Goal: Task Accomplishment & Management: Complete application form

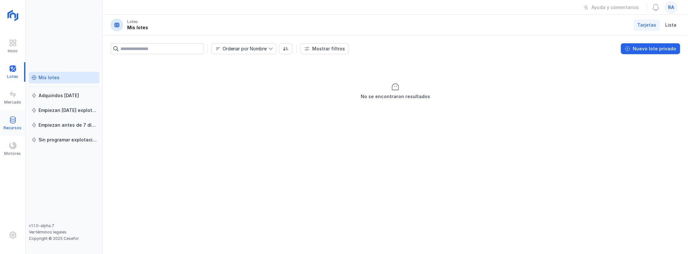
click at [12, 121] on span at bounding box center [13, 120] width 8 height 8
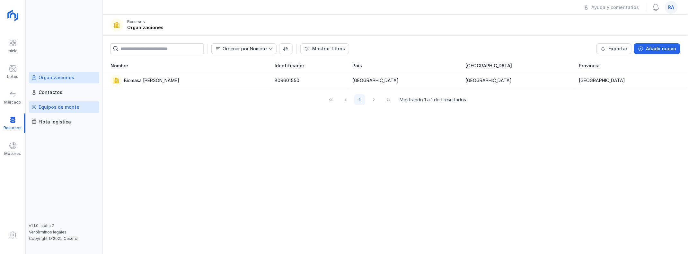
click at [63, 109] on div "Equipos de monte" at bounding box center [59, 107] width 41 height 6
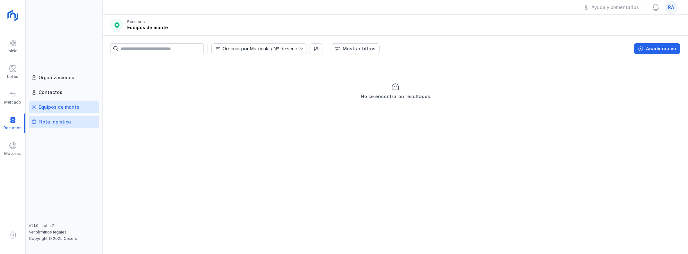
click at [47, 121] on div "Flota logística" at bounding box center [55, 122] width 32 height 6
click at [15, 69] on span at bounding box center [13, 69] width 8 height 8
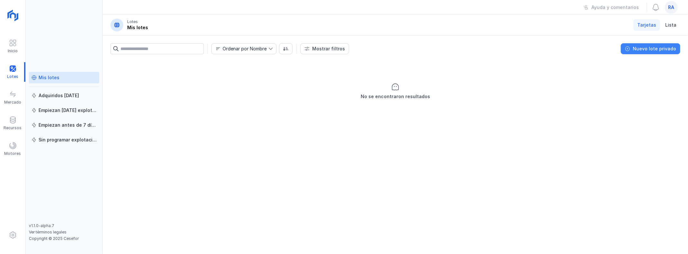
click at [660, 48] on div "Nuevo lote privado" at bounding box center [654, 49] width 43 height 6
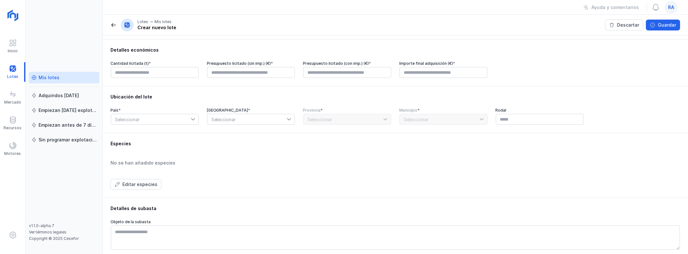
scroll to position [96, 0]
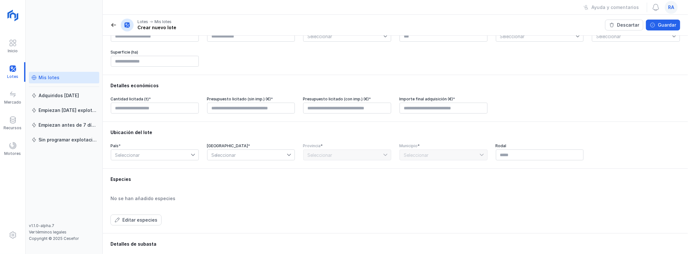
click at [156, 157] on span "Seleccionar" at bounding box center [151, 155] width 80 height 10
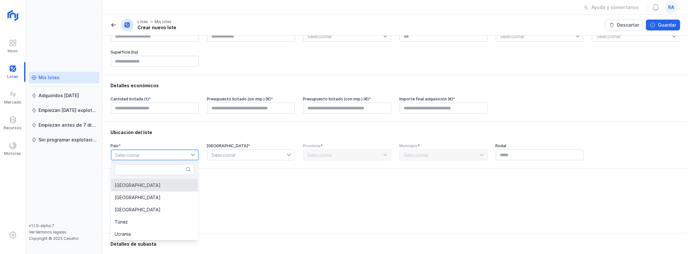
click at [136, 184] on li "[GEOGRAPHIC_DATA]" at bounding box center [154, 186] width 87 height 12
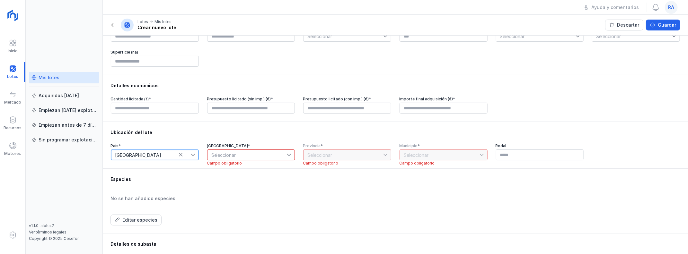
click at [256, 155] on span "Seleccionar" at bounding box center [247, 155] width 80 height 10
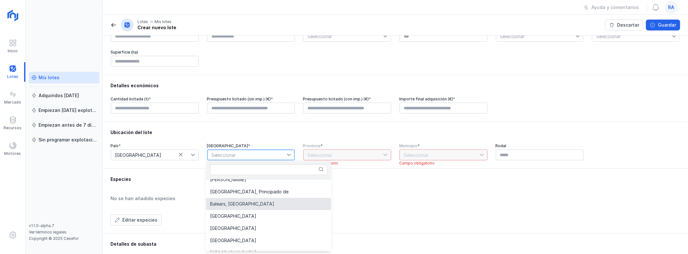
scroll to position [32, 0]
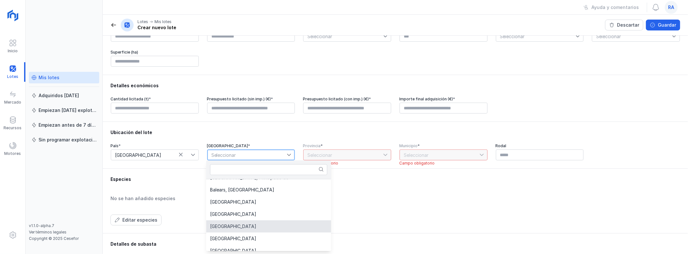
click at [241, 228] on span "[GEOGRAPHIC_DATA]" at bounding box center [233, 227] width 46 height 4
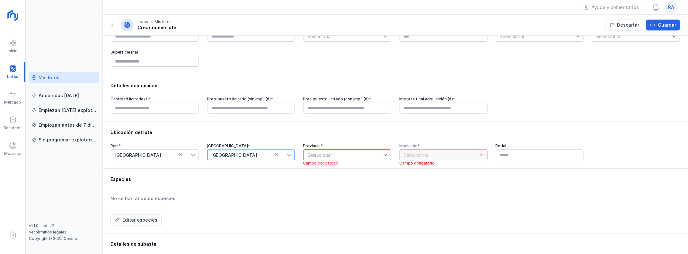
click at [332, 158] on span "Seleccionar" at bounding box center [344, 155] width 80 height 10
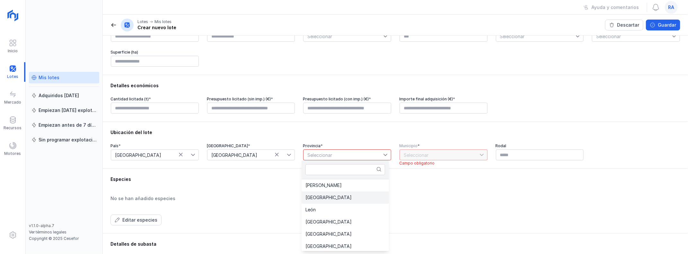
click at [318, 196] on span "[GEOGRAPHIC_DATA]" at bounding box center [328, 198] width 46 height 4
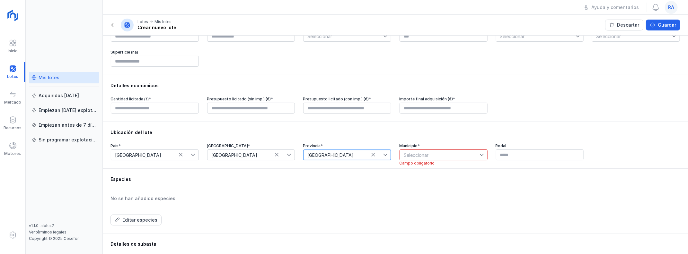
click at [430, 157] on span "Seleccionar" at bounding box center [440, 155] width 80 height 10
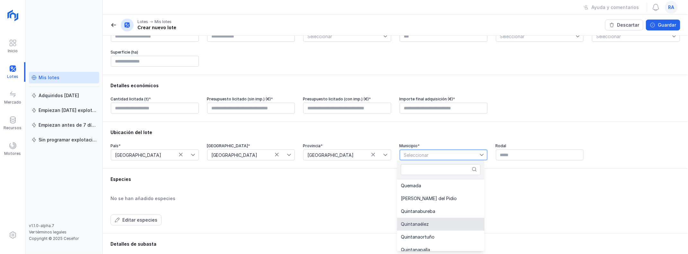
scroll to position [2852, 0]
click at [441, 197] on span "[PERSON_NAME] de la Sierra" at bounding box center [431, 199] width 61 height 4
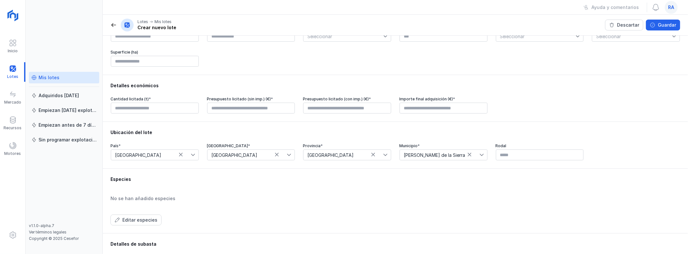
click at [475, 186] on div "Especies No se han añadido especies Editar especies" at bounding box center [395, 200] width 570 height 49
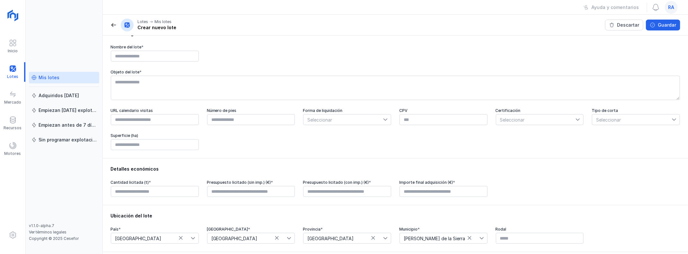
scroll to position [0, 0]
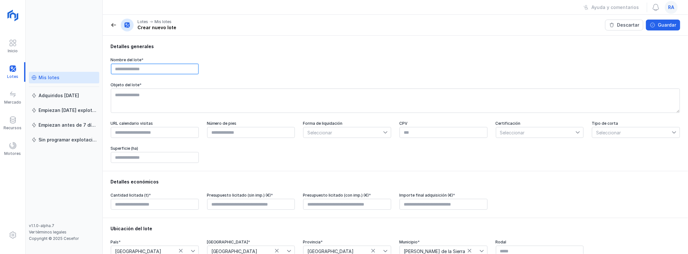
click at [139, 71] on input "text" at bounding box center [155, 69] width 88 height 11
drag, startPoint x: 555, startPoint y: 195, endPoint x: 561, endPoint y: 187, distance: 10.1
click at [555, 195] on div "Cantidad licitada (t) * Presupuesto licitado (sin imp.) (€) * Presupuesto licit…" at bounding box center [395, 201] width 570 height 17
drag, startPoint x: 664, startPoint y: 24, endPoint x: 598, endPoint y: 50, distance: 70.7
click at [664, 25] on div "Guardar" at bounding box center [667, 25] width 18 height 6
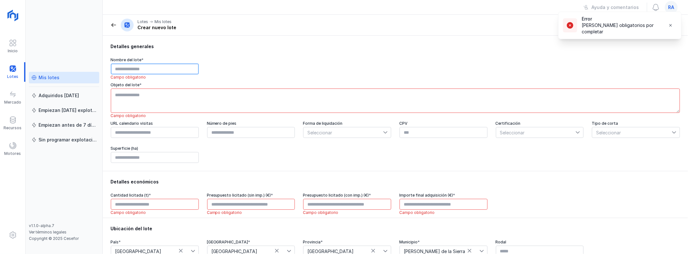
click at [147, 70] on input "text" at bounding box center [155, 69] width 88 height 11
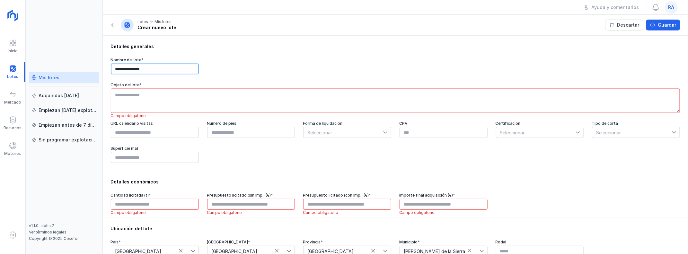
type input "**********"
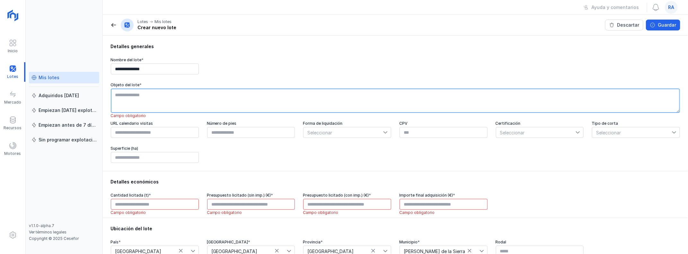
click at [122, 103] on textarea at bounding box center [395, 101] width 569 height 24
click at [126, 94] on textarea "********" at bounding box center [395, 101] width 569 height 24
type textarea "*********"
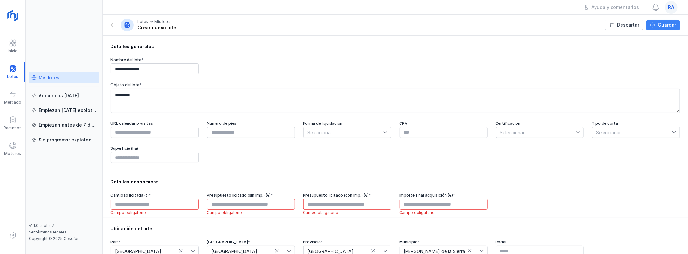
click at [663, 23] on div "Guardar" at bounding box center [667, 25] width 18 height 6
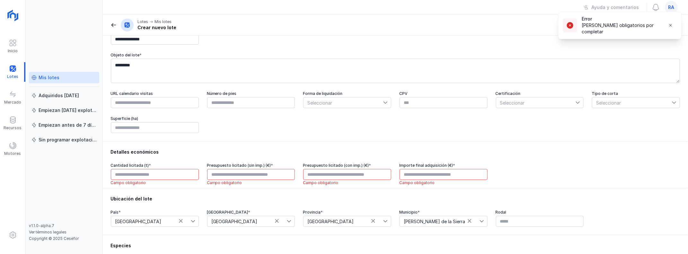
scroll to position [64, 0]
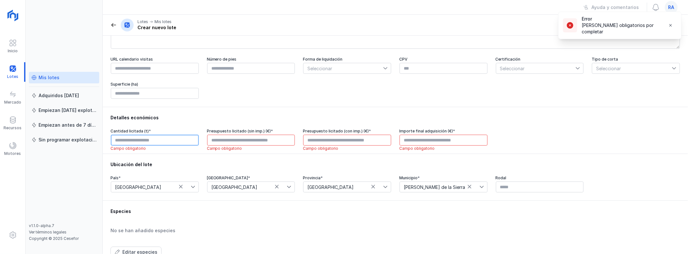
click at [155, 139] on input "text" at bounding box center [155, 140] width 88 height 11
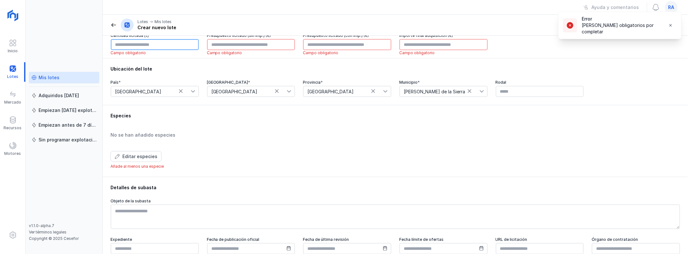
scroll to position [218, 0]
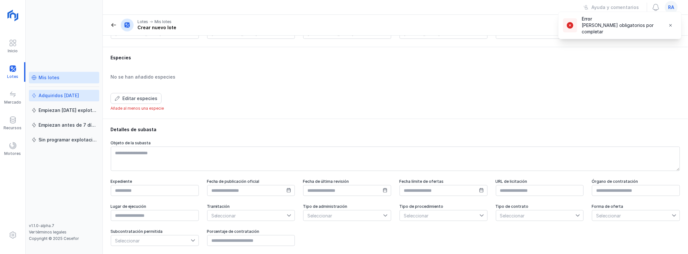
type input "****"
click at [55, 97] on div "Adquiridos [DATE]" at bounding box center [59, 96] width 40 height 6
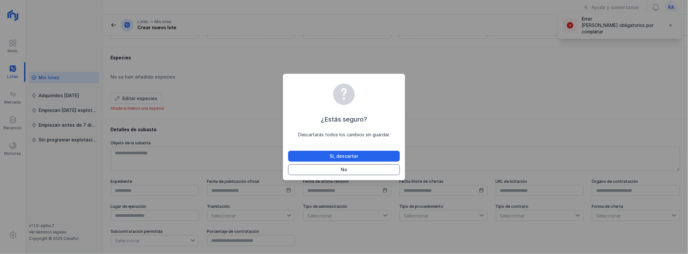
click at [346, 168] on div "No" at bounding box center [344, 170] width 6 height 6
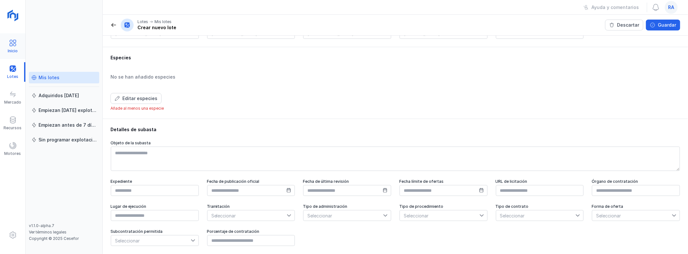
click at [12, 45] on span at bounding box center [13, 43] width 8 height 8
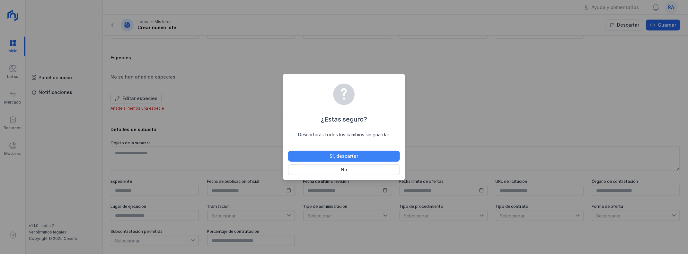
click at [335, 156] on div "Sí, descartar" at bounding box center [344, 156] width 29 height 6
